Goal: Task Accomplishment & Management: Manage account settings

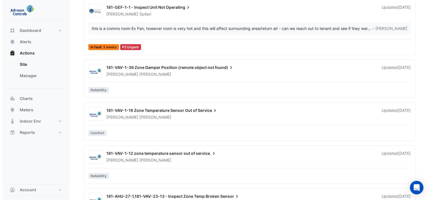
scroll to position [254, 0]
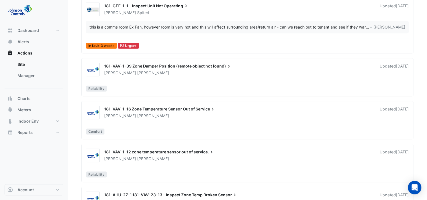
click at [119, 64] on span "181-VAV-1-39 Zone Damper Position (remote object not" at bounding box center [158, 66] width 108 height 5
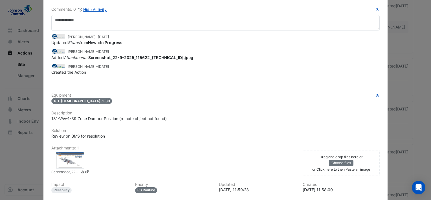
scroll to position [56, 0]
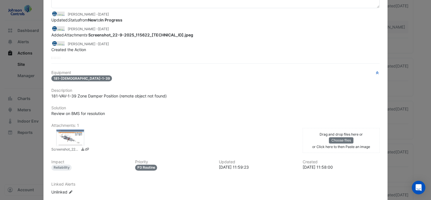
click at [68, 137] on div at bounding box center [70, 137] width 28 height 17
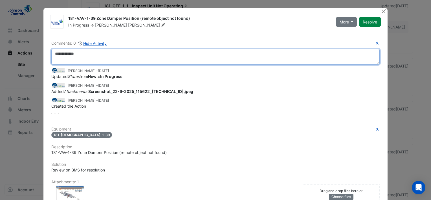
click at [69, 50] on textarea at bounding box center [215, 57] width 329 height 16
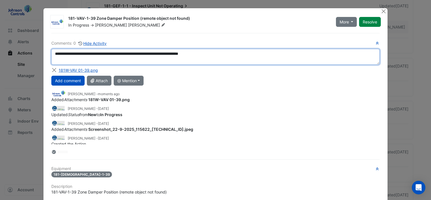
click at [185, 53] on textarea "**********" at bounding box center [215, 57] width 329 height 16
type textarea "**********"
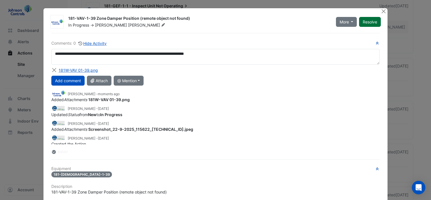
click at [373, 20] on button "Resolve" at bounding box center [370, 22] width 22 height 10
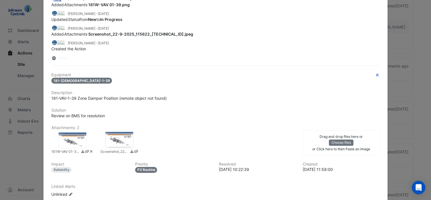
scroll to position [113, 0]
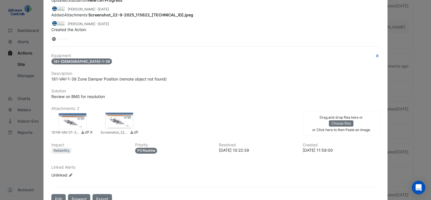
click at [73, 119] on div at bounding box center [72, 120] width 28 height 17
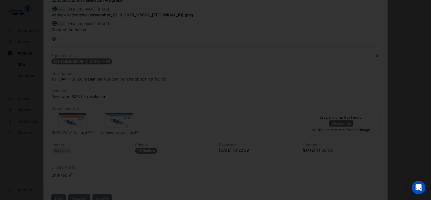
scroll to position [47, 0]
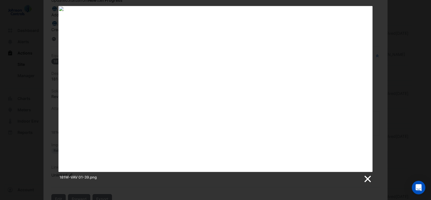
click at [369, 178] on link at bounding box center [367, 179] width 8 height 8
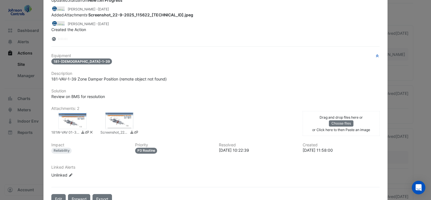
click at [108, 121] on div at bounding box center [119, 120] width 28 height 17
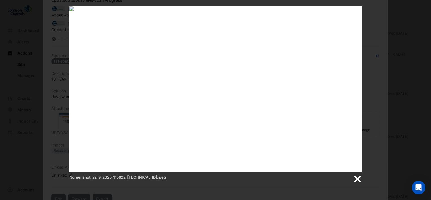
click at [359, 177] on link at bounding box center [357, 179] width 8 height 8
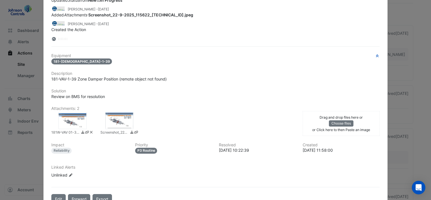
click at [119, 121] on div at bounding box center [119, 120] width 28 height 17
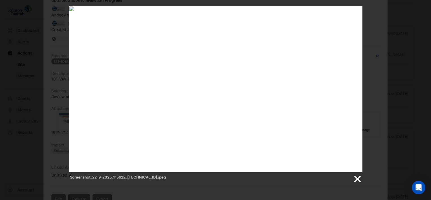
click at [359, 177] on link at bounding box center [357, 179] width 8 height 8
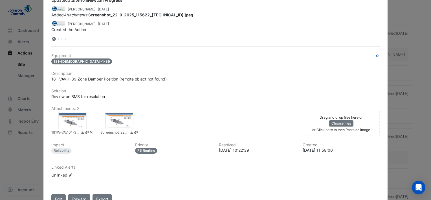
click at [77, 119] on div at bounding box center [72, 120] width 28 height 17
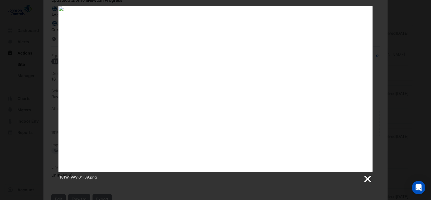
click at [368, 176] on link at bounding box center [367, 179] width 8 height 8
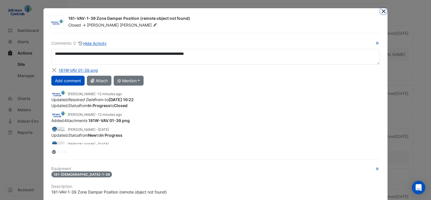
click at [381, 10] on button "Close" at bounding box center [384, 11] width 6 height 6
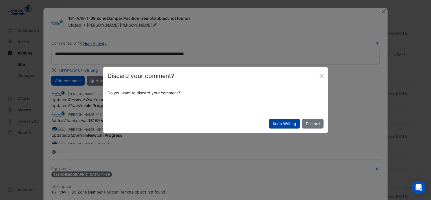
click at [294, 123] on button "Keep Writing" at bounding box center [284, 124] width 31 height 10
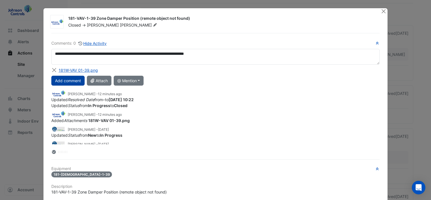
click at [72, 80] on button "Add comment" at bounding box center [67, 81] width 33 height 10
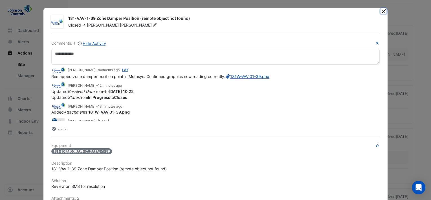
click at [383, 11] on button "Close" at bounding box center [384, 11] width 6 height 6
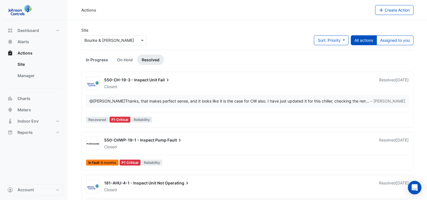
click at [96, 57] on link "In Progress" at bounding box center [96, 59] width 31 height 10
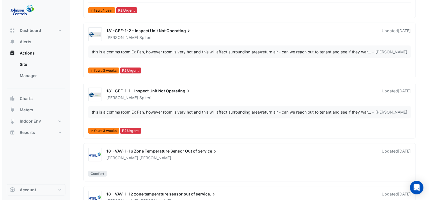
scroll to position [198, 0]
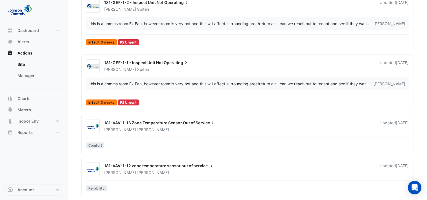
click at [141, 122] on span "181-VAV-1-16 Zone Temperature Sensor Out of" at bounding box center [149, 122] width 91 height 5
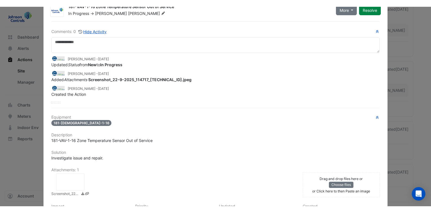
scroll to position [28, 0]
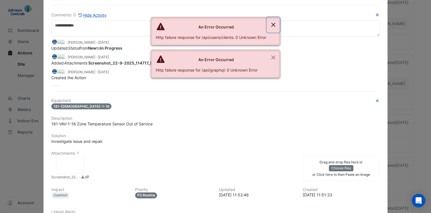
click at [273, 24] on button "Close" at bounding box center [273, 24] width 13 height 15
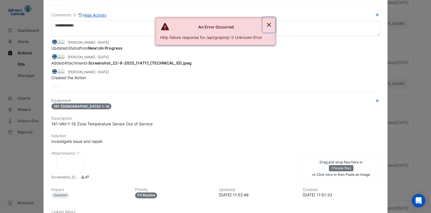
click at [269, 25] on button "Close" at bounding box center [269, 24] width 13 height 15
